Goal: Task Accomplishment & Management: Manage account settings

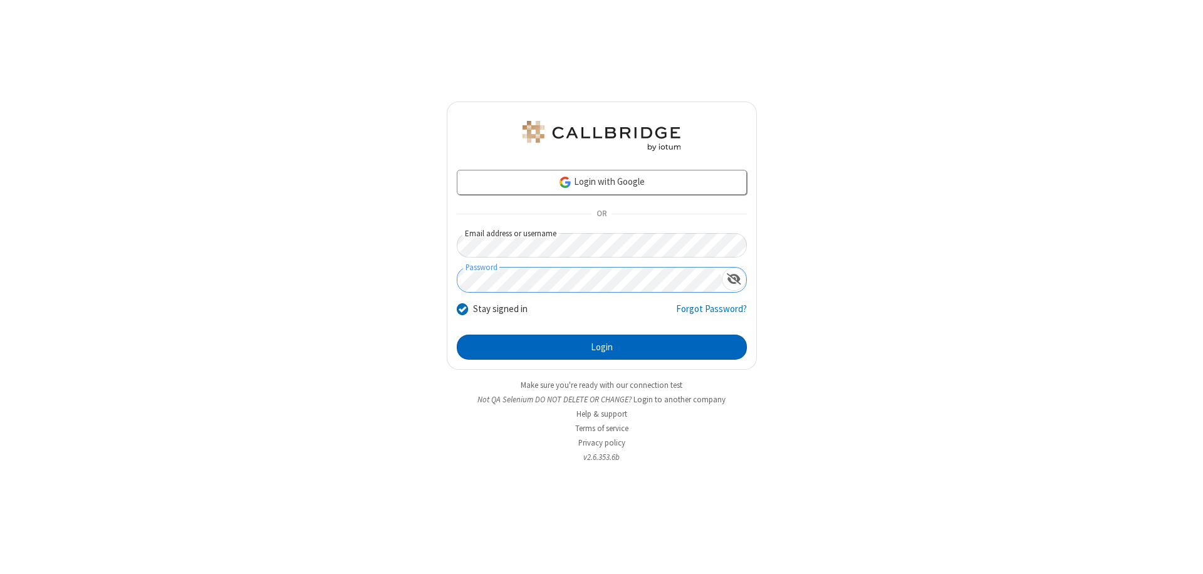
click at [602, 347] on button "Login" at bounding box center [602, 347] width 290 height 25
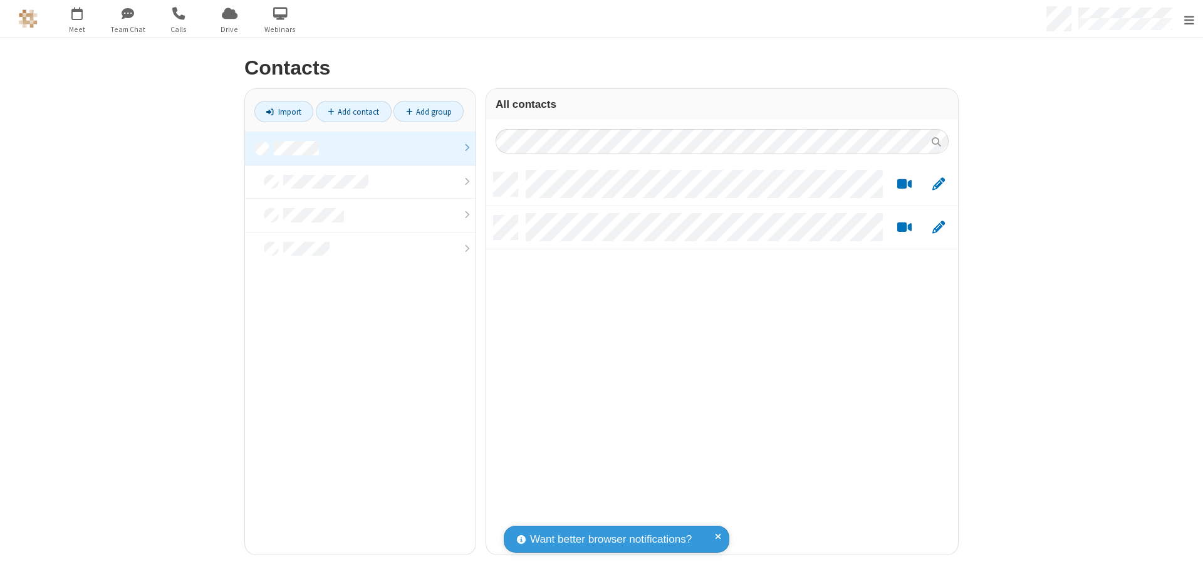
click at [355, 148] on link at bounding box center [360, 149] width 231 height 34
click at [348, 112] on link "Add contact" at bounding box center [354, 111] width 76 height 21
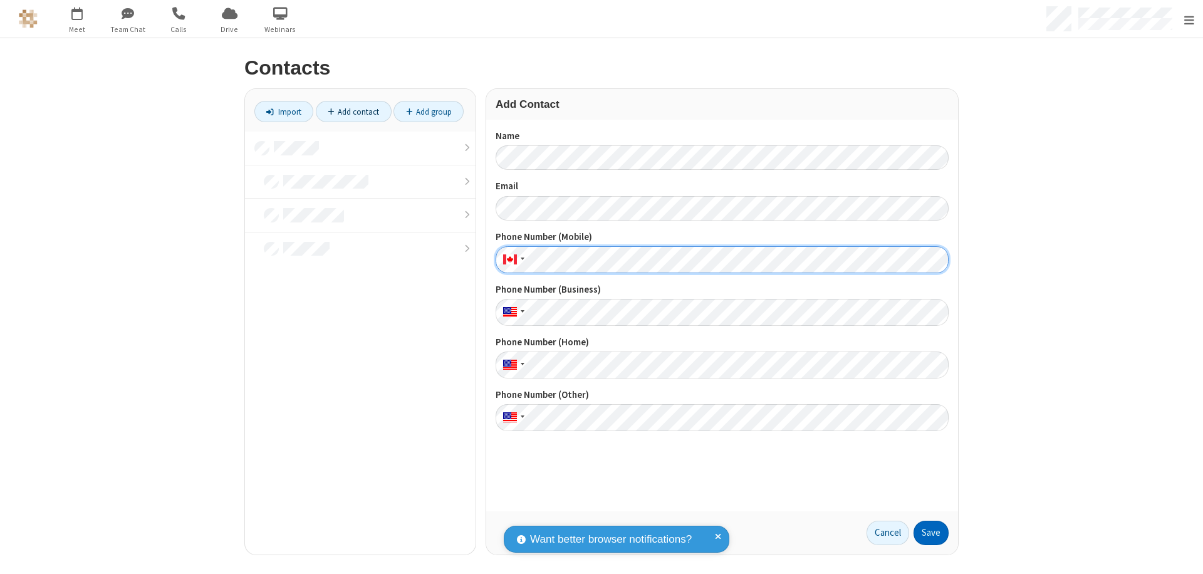
click at [926, 533] on button "Save" at bounding box center [931, 533] width 35 height 25
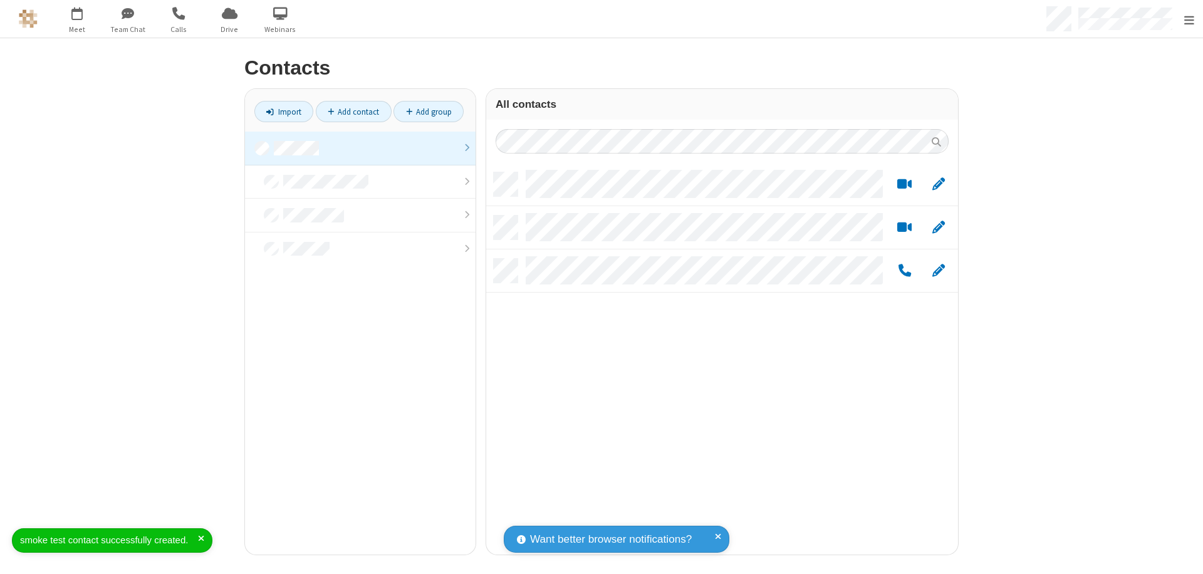
scroll to position [382, 462]
click at [348, 112] on link "Add contact" at bounding box center [354, 111] width 76 height 21
